Goal: Find contact information: Find contact information

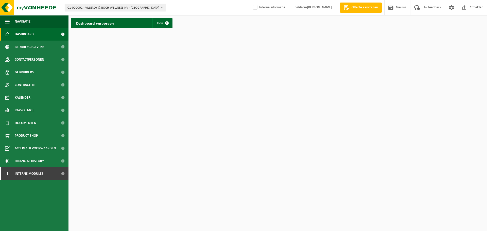
click at [138, 8] on span "01-000001 - VILLEROY & BOCH WELLNESS NV - ROESELARE" at bounding box center [113, 8] width 92 height 8
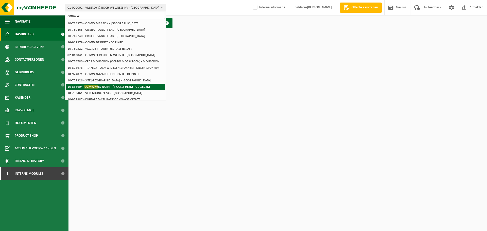
type input "ocmw w"
click at [132, 87] on li "10-885604 - OCMW W EVELGEM - 'T GULLE HEEM - GULLEGEM" at bounding box center [115, 87] width 99 height 6
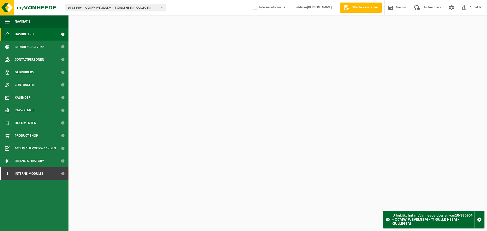
click at [138, 12] on div "10-885604 - OCMW WEVELGEM - 'T GULLE HEEM - GULLEGEM 01-900173 - OCMW WEVELGEM-…" at bounding box center [243, 7] width 487 height 15
click at [141, 8] on span "10-885604 - OCMW WEVELGEM - 'T GULLE HEEM - GULLEGEM" at bounding box center [113, 8] width 92 height 8
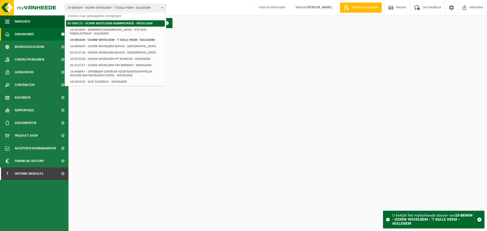
click at [124, 25] on strong "01-900173 - OCMW WEVELGEM-ADMINISTRATIE - WEVELGEM" at bounding box center [109, 23] width 85 height 3
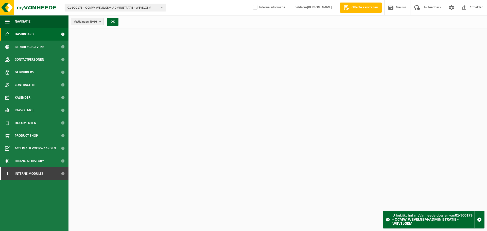
click at [122, 7] on span "01-900173 - OCMW WEVELGEM-ADMINISTRATIE - WEVELGEM" at bounding box center [113, 8] width 92 height 8
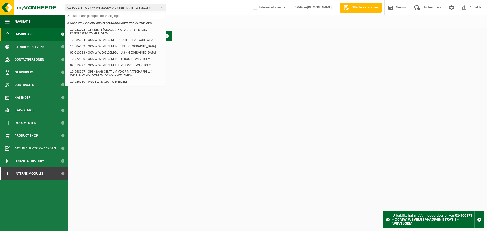
click at [122, 7] on span "01-900173 - OCMW WEVELGEM-ADMINISTRATIE - WEVELGEM" at bounding box center [113, 8] width 92 height 8
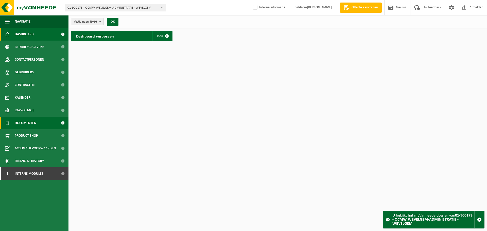
click at [30, 123] on span "Documenten" at bounding box center [26, 123] width 22 height 13
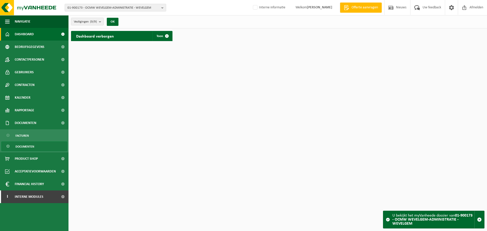
click at [24, 144] on span "Documenten" at bounding box center [24, 147] width 19 height 10
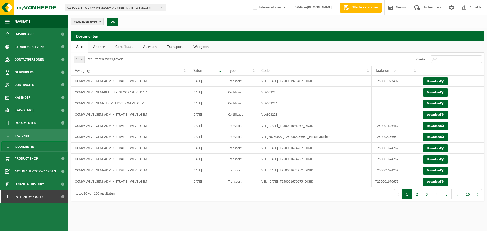
click at [124, 49] on link "Certificaat" at bounding box center [123, 47] width 27 height 12
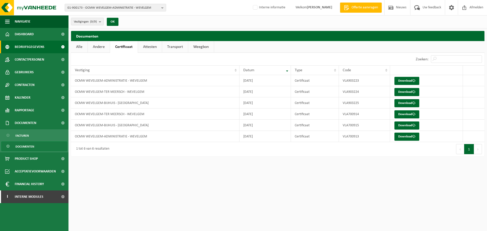
click at [56, 49] on link "Bedrijfsgegevens" at bounding box center [34, 47] width 68 height 13
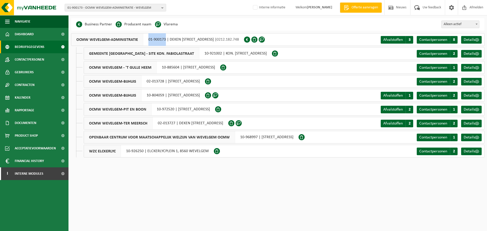
drag, startPoint x: 144, startPoint y: 39, endPoint x: 165, endPoint y: 41, distance: 21.1
click at [165, 41] on div "OCMW WEVELGEM-ADMINISTRATIE 01-900173 | DEKEN [STREET_ADDRESS] | 0212.182.748" at bounding box center [157, 39] width 173 height 13
copy div "01-900173"
click at [141, 9] on span "01-900173 - OCMW WEVELGEM-ADMINISTRATIE - WEVELGEM" at bounding box center [113, 8] width 92 height 8
paste input "10-745345"
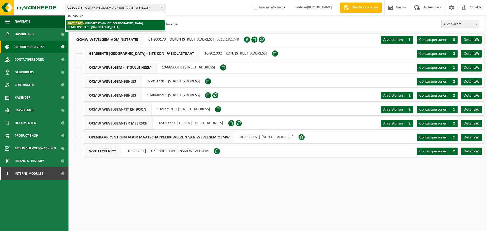
type input "10-745345"
click at [130, 23] on strong "10-745345 - MINISTERIE VAN DE VLAAMSE GEMEENSCHAP - BRUSSEL" at bounding box center [105, 25] width 76 height 8
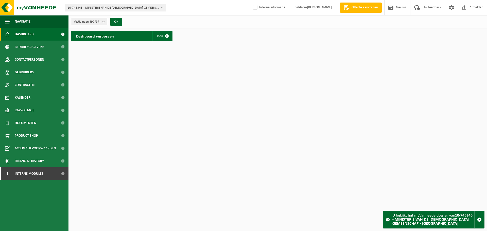
click at [161, 6] on b "button" at bounding box center [163, 7] width 5 height 7
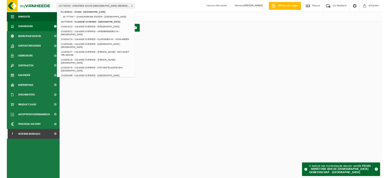
scroll to position [821, 0]
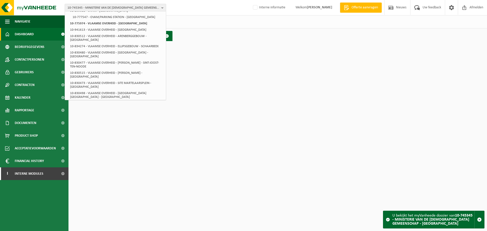
drag, startPoint x: 170, startPoint y: 124, endPoint x: 163, endPoint y: 130, distance: 9.2
click at [165, 128] on html "10-745345 - MINISTERIE VAN DE VLAAMSE GEMEENSCHAP - BRUSSEL 10-745345 - MINISTE…" at bounding box center [243, 115] width 487 height 231
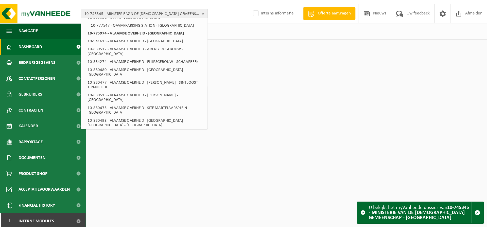
scroll to position [821, 0]
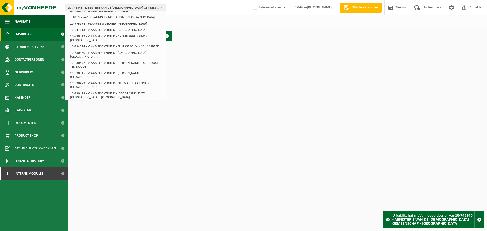
click at [320, 139] on html "10-745345 - MINISTERIE VAN DE VLAAMSE GEMEENSCHAP - BRUSSEL 10-745345 - MINISTE…" at bounding box center [243, 115] width 487 height 231
click at [62, 216] on ul "Navigatie Offerte aanvragen Nieuws Uw feedback Afmelden Dashboard Bedrijfsgegev…" at bounding box center [34, 123] width 68 height 216
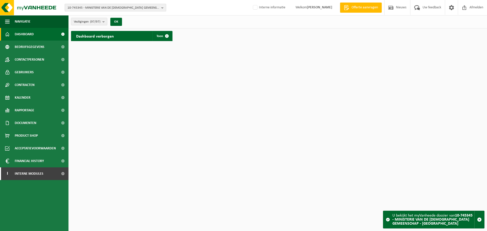
click at [139, 6] on span "10-745345 - MINISTERIE VAN DE VLAAMSE GEMEENSCHAP - BRUSSEL" at bounding box center [113, 8] width 92 height 8
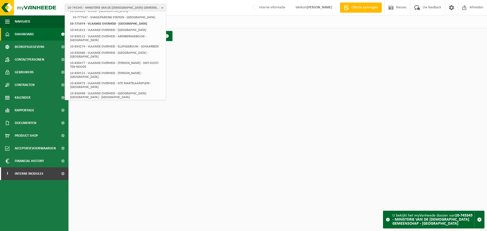
scroll to position [0, 0]
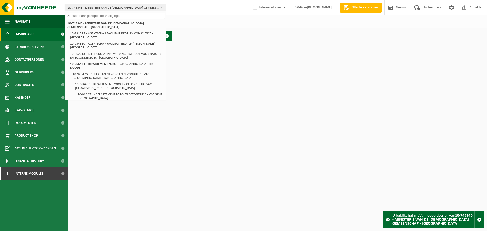
paste input "10-915028"
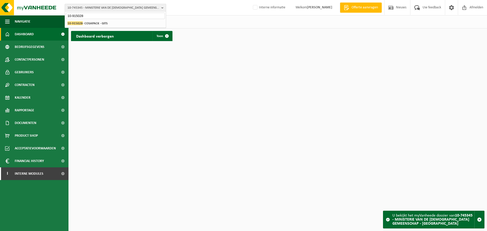
type input "10-915028"
click at [106, 25] on strong "10-915028 - COSAPACK - GITS" at bounding box center [87, 23] width 40 height 4
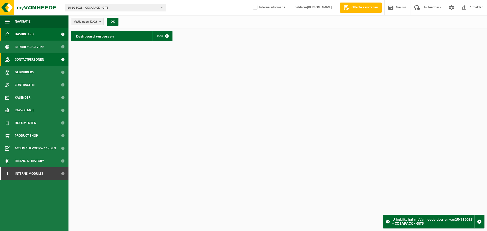
click at [29, 63] on span "Contactpersonen" at bounding box center [29, 59] width 29 height 13
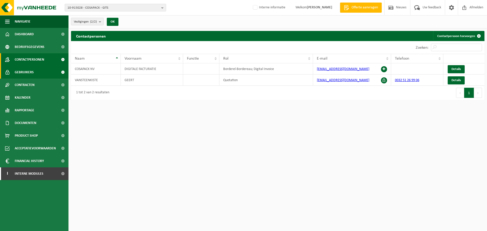
click at [63, 69] on span at bounding box center [62, 72] width 11 height 13
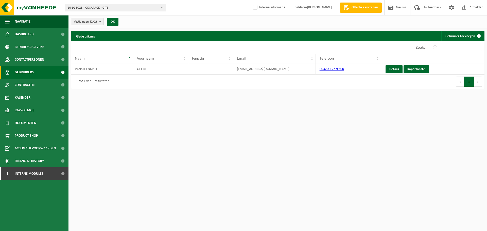
click at [307, 124] on html "10-915028 - COSAPACK - GITS 10-915028 - COSAPACK - GITS 10-921544 - COSAPACK-CR…" at bounding box center [243, 115] width 487 height 231
drag, startPoint x: 283, startPoint y: 68, endPoint x: 217, endPoint y: 69, distance: 65.7
click at [217, 69] on tr "VANSTEENKISTE GEERT [EMAIL_ADDRESS][DOMAIN_NAME] 0032 51 26 99 06 Details Imper…" at bounding box center [277, 68] width 413 height 11
copy tr "[EMAIL_ADDRESS][DOMAIN_NAME]"
click at [273, 197] on html "10-915028 - COSAPACK - GITS 10-915028 - COSAPACK - GITS 10-921544 - COSAPACK-CR…" at bounding box center [243, 115] width 487 height 231
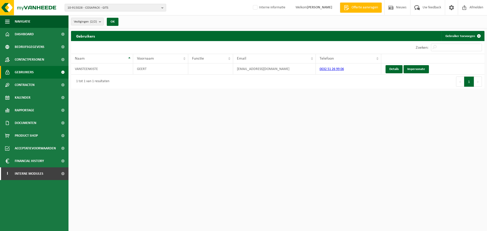
click at [340, 150] on html "10-915028 - COSAPACK - GITS 10-915028 - COSAPACK - GITS 10-921544 - COSAPACK-CR…" at bounding box center [243, 115] width 487 height 231
click at [166, 173] on html "10-915028 - COSAPACK - GITS 10-915028 - COSAPACK - GITS 10-921544 - COSAPACK-CR…" at bounding box center [243, 115] width 487 height 231
click at [165, 213] on html "10-915028 - COSAPACK - GITS 10-915028 - COSAPACK - GITS 10-921544 - COSAPACK-CR…" at bounding box center [243, 115] width 487 height 231
